Goal: Task Accomplishment & Management: Manage account settings

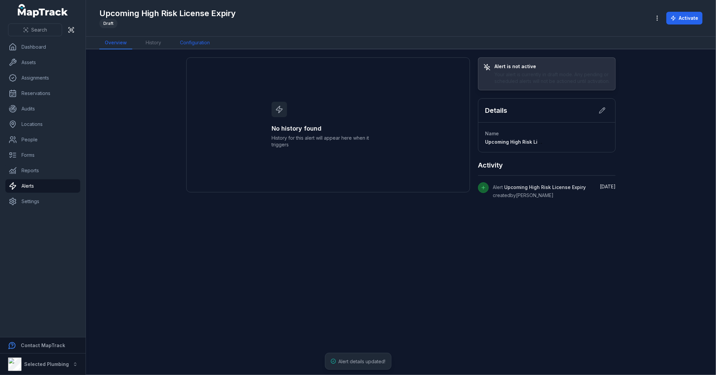
click at [195, 39] on link "Configuration" at bounding box center [195, 43] width 41 height 13
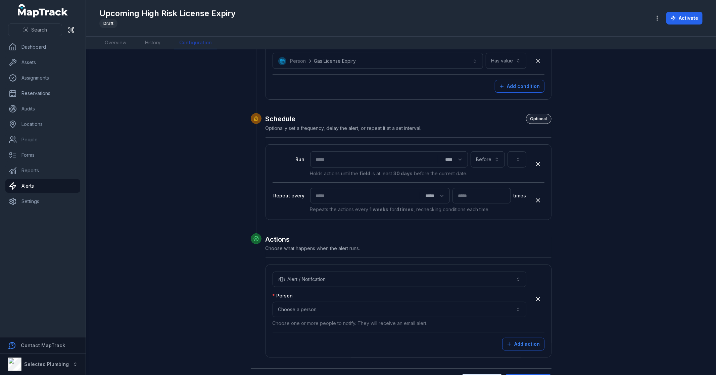
scroll to position [167, 0]
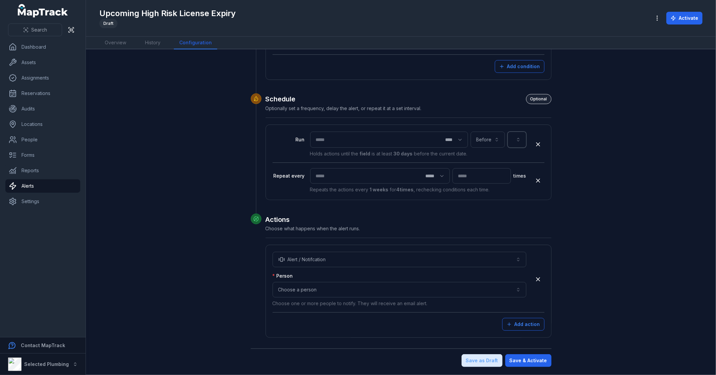
click at [517, 140] on button "button" at bounding box center [517, 140] width 19 height 16
click at [512, 225] on div "Gas License Expiry" at bounding box center [514, 229] width 5 height 8
click at [502, 137] on button "**********" at bounding box center [491, 140] width 72 height 16
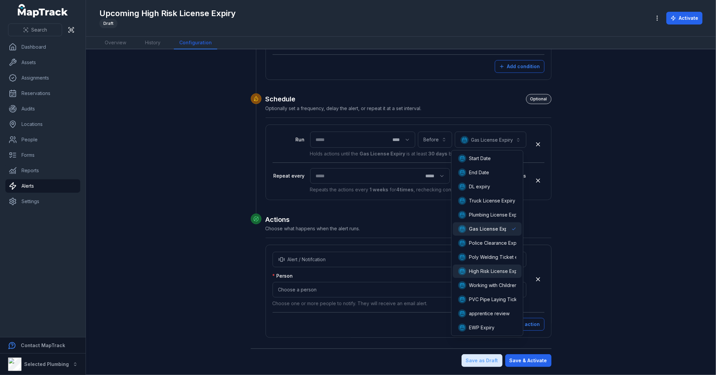
click at [499, 273] on span "High Risk License Expiry" at bounding box center [496, 271] width 54 height 7
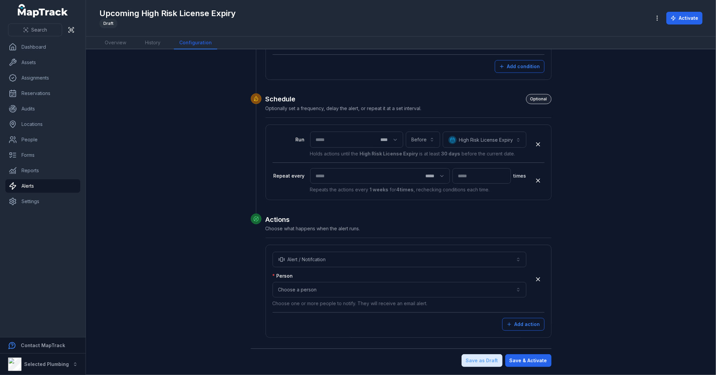
click at [628, 197] on div "**********" at bounding box center [401, 129] width 516 height 476
click at [335, 285] on button "Choose a person" at bounding box center [400, 289] width 254 height 15
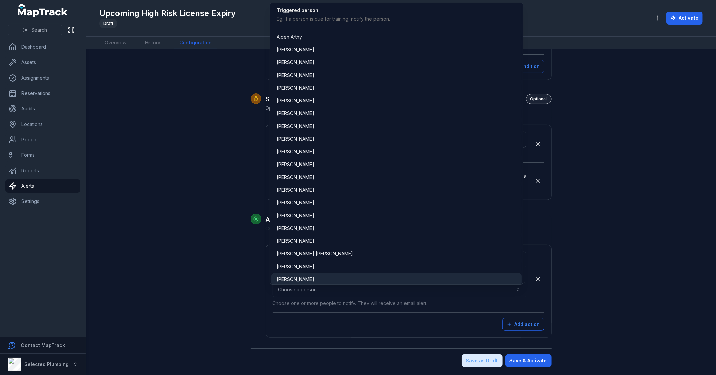
scroll to position [753, 0]
click at [308, 276] on div "[PERSON_NAME]" at bounding box center [397, 279] width 240 height 7
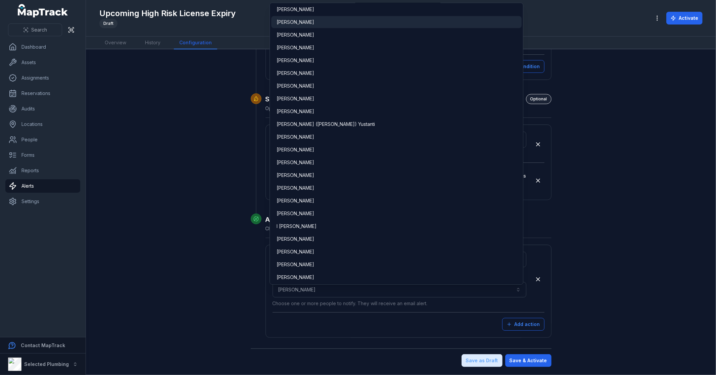
click at [313, 23] on div "[PERSON_NAME]" at bounding box center [397, 22] width 240 height 7
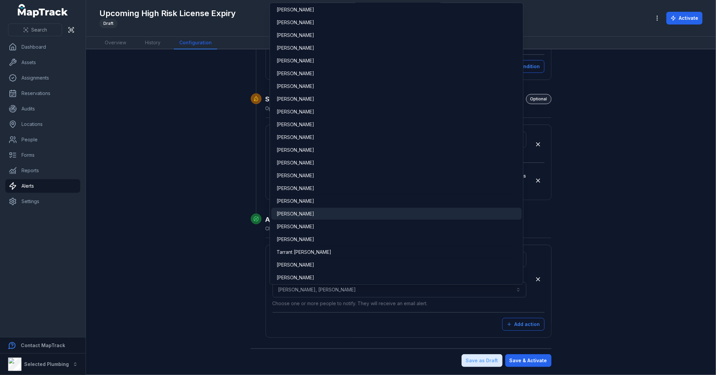
scroll to position [663, 0]
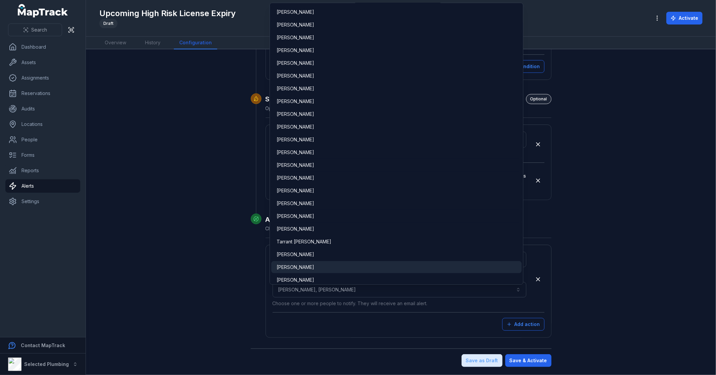
click at [305, 266] on div "[PERSON_NAME]" at bounding box center [397, 267] width 240 height 7
click at [307, 256] on div "[PERSON_NAME]" at bounding box center [397, 254] width 240 height 7
click at [302, 265] on span "[PERSON_NAME]" at bounding box center [296, 267] width 38 height 7
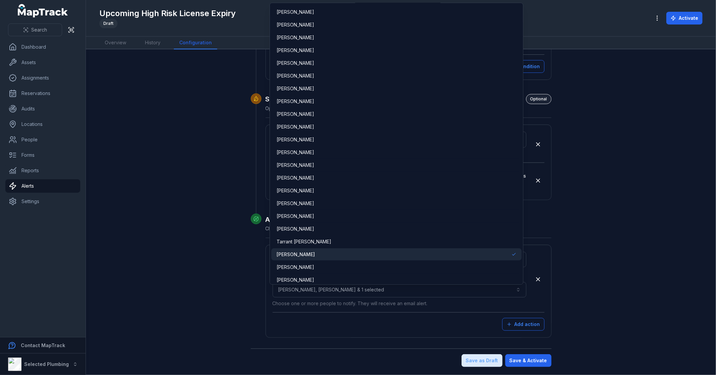
click at [648, 323] on div "**********" at bounding box center [401, 129] width 516 height 476
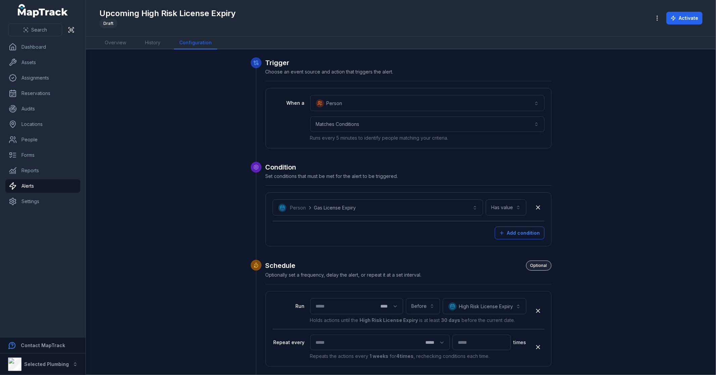
scroll to position [167, 0]
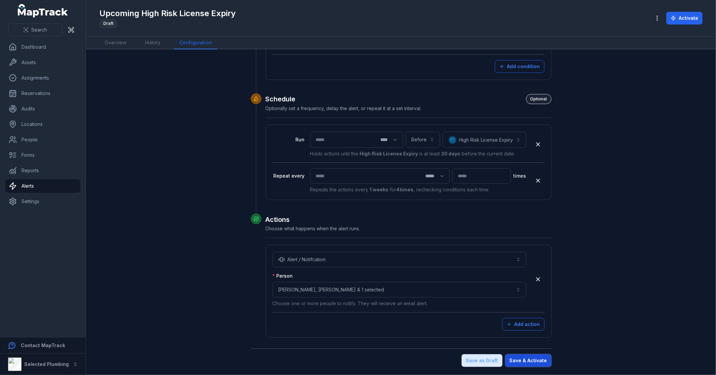
click at [538, 363] on button "Save & Activate" at bounding box center [528, 360] width 46 height 13
